Goal: Transaction & Acquisition: Purchase product/service

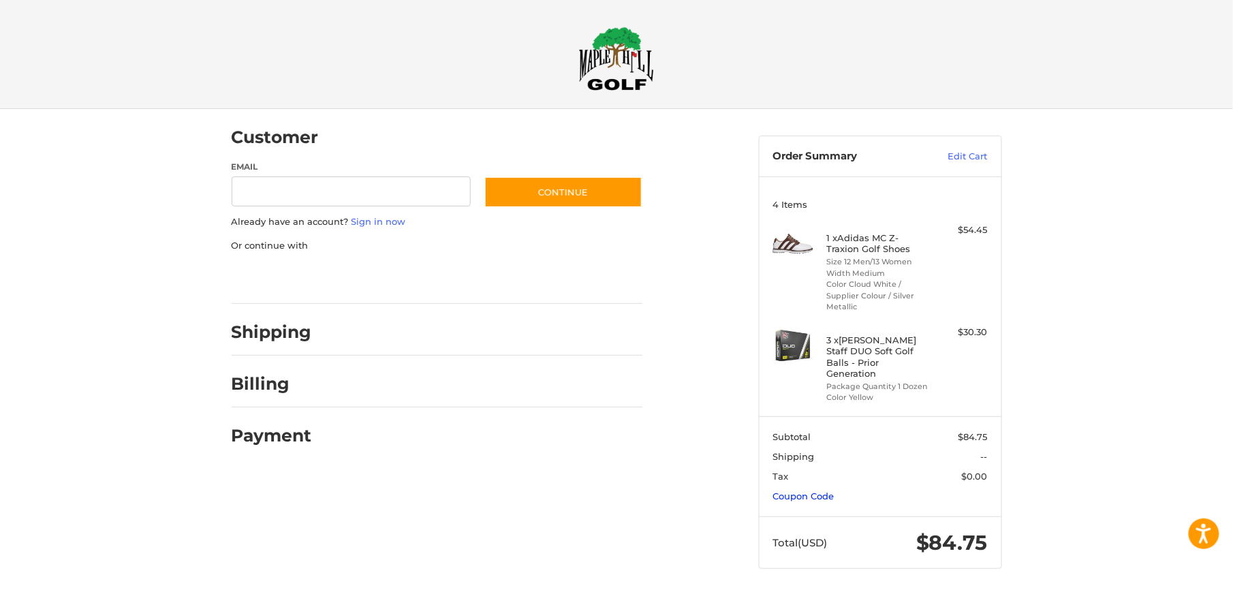
click at [811, 491] on link "Coupon Code" at bounding box center [803, 496] width 61 height 11
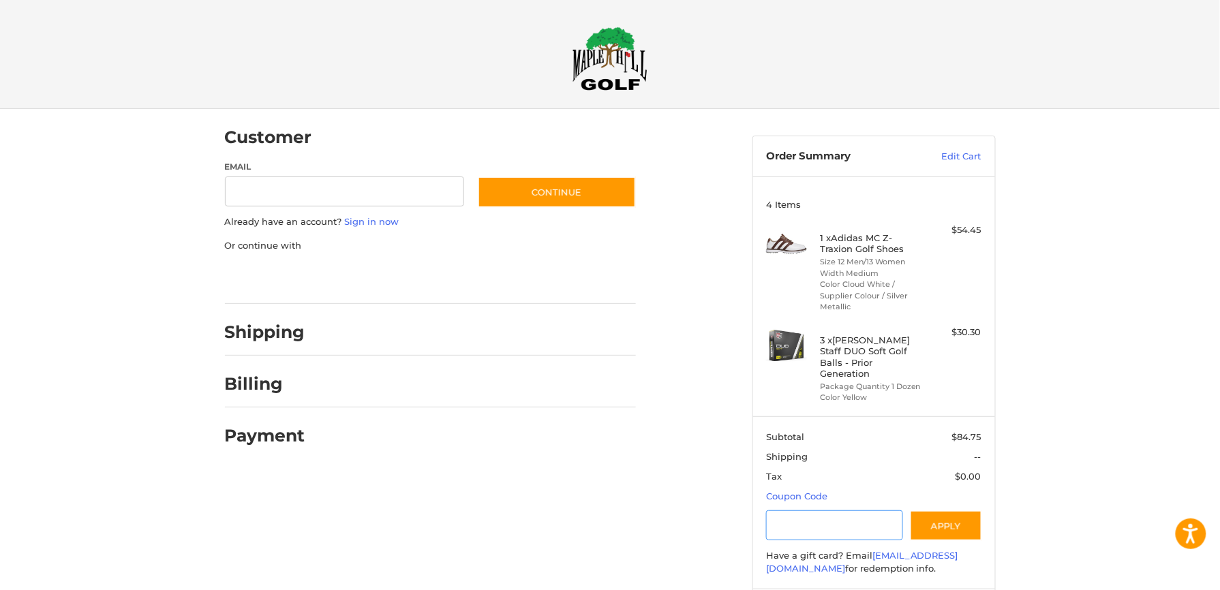
click at [788, 515] on input "Gift Certificate or Coupon Code" at bounding box center [834, 525] width 137 height 31
type input "*********"
click at [954, 510] on button "Apply" at bounding box center [946, 525] width 72 height 31
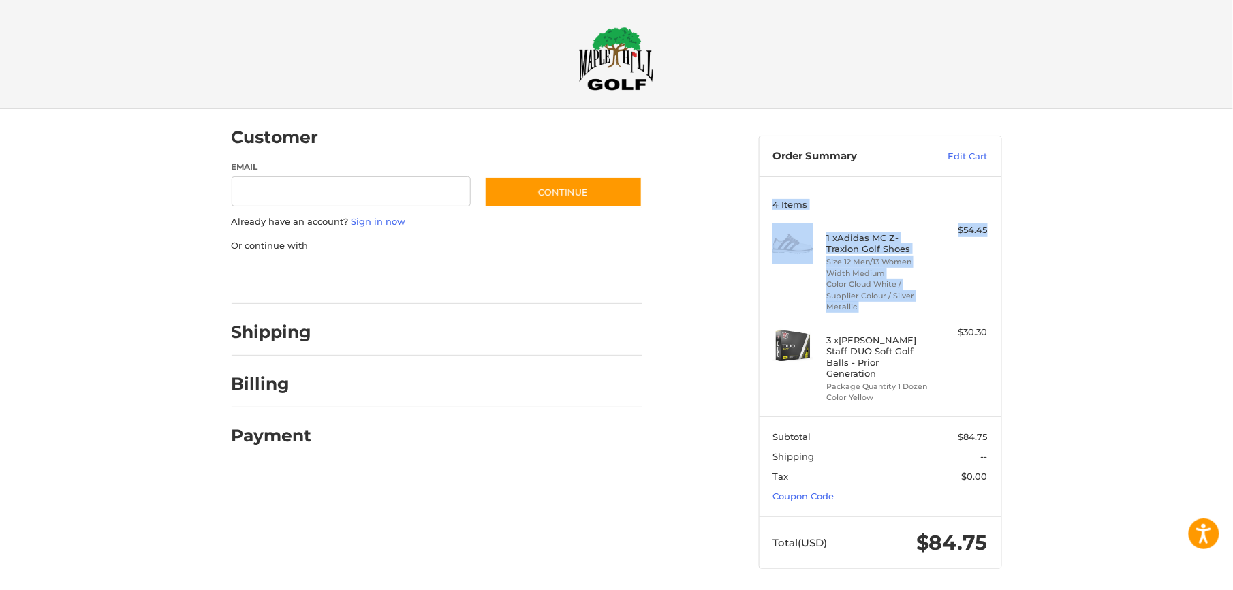
drag, startPoint x: 1233, startPoint y: 162, endPoint x: 1211, endPoint y: 262, distance: 102.5
click at [1211, 262] on div "Customer Guest Customer Email Subscribe to our newsletter. Continue Already hav…" at bounding box center [616, 352] width 1233 height 487
click at [796, 491] on link "Coupon Code" at bounding box center [803, 496] width 61 height 11
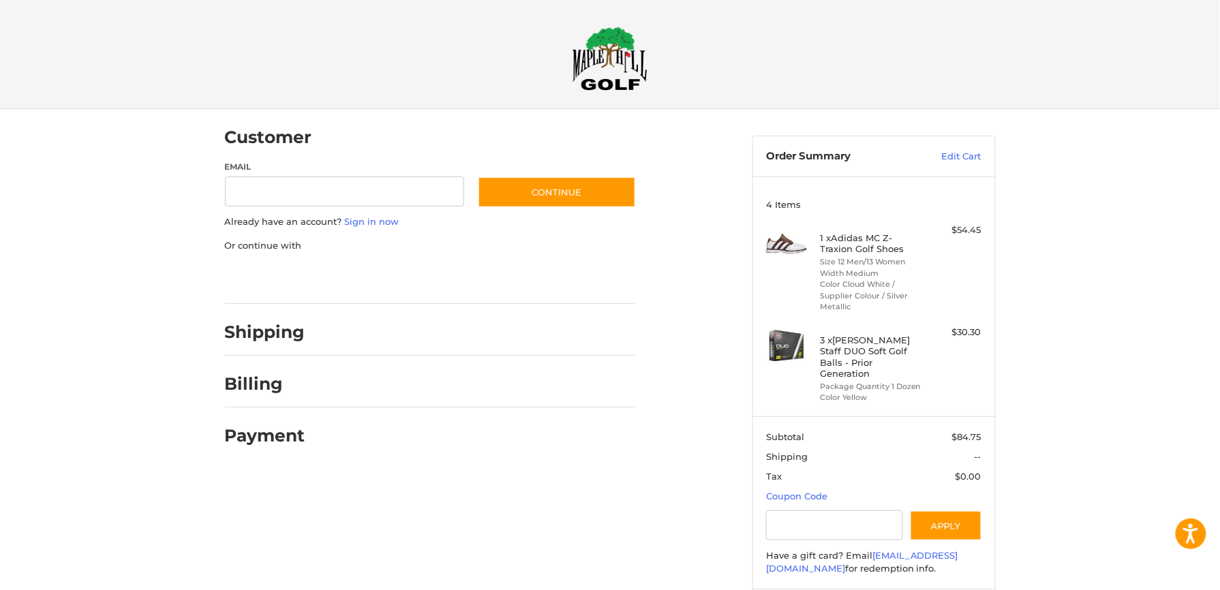
click at [786, 530] on div "Gift Certificate or Coupon Code Apply" at bounding box center [873, 526] width 215 height 32
click at [789, 523] on input "Gift Certificate or Coupon Code" at bounding box center [834, 525] width 137 height 31
type input "*********"
click at [925, 515] on button "Apply" at bounding box center [946, 525] width 72 height 31
